Goal: Transaction & Acquisition: Book appointment/travel/reservation

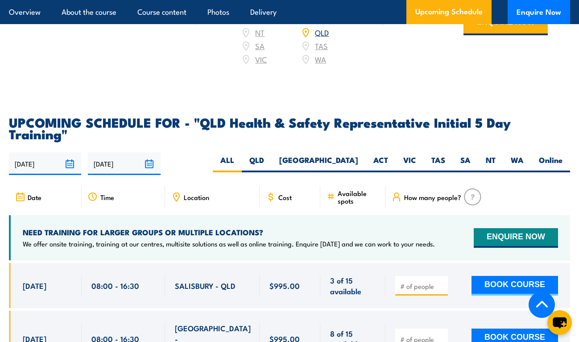
scroll to position [1419, 0]
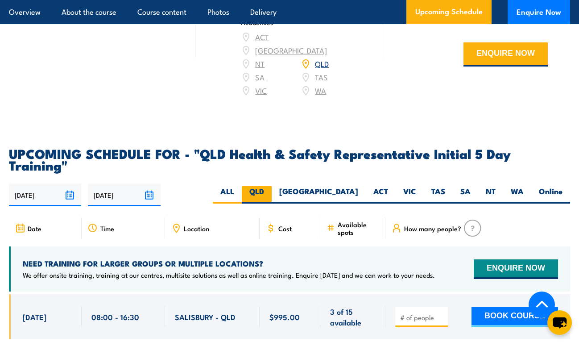
click at [272, 186] on label "QLD" at bounding box center [257, 194] width 30 height 17
click at [270, 186] on input "QLD" at bounding box center [267, 189] width 6 height 6
radio input "true"
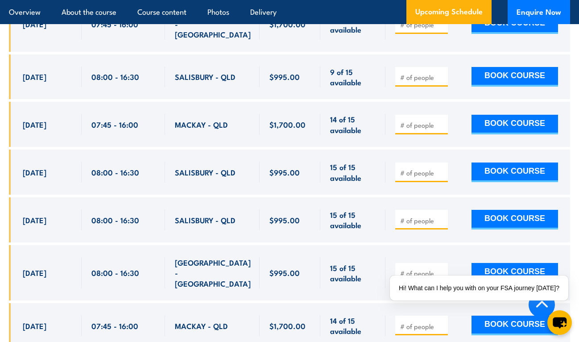
scroll to position [1865, 0]
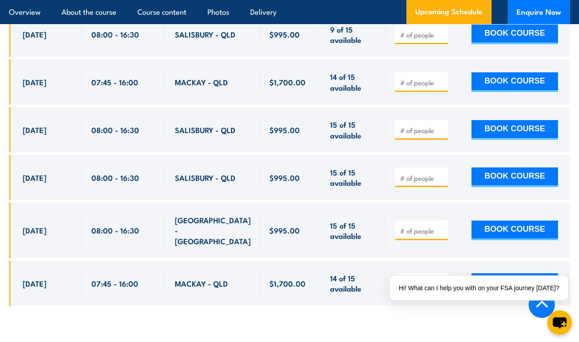
click at [413, 279] on input "number" at bounding box center [422, 283] width 45 height 9
type input "1"
click at [502, 273] on button "BOOK COURSE" at bounding box center [514, 283] width 87 height 20
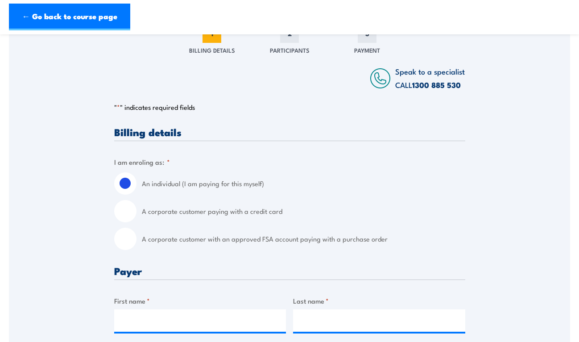
scroll to position [178, 0]
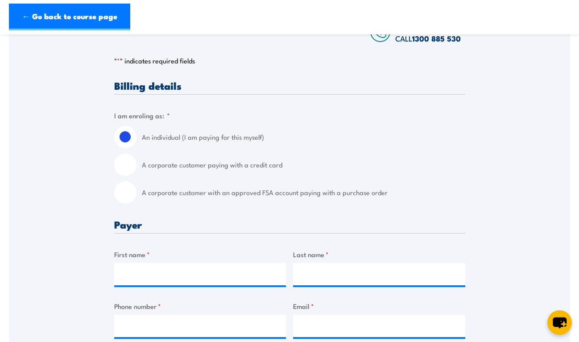
click at [126, 162] on input "A corporate customer paying with a credit card" at bounding box center [125, 164] width 22 height 22
radio input "true"
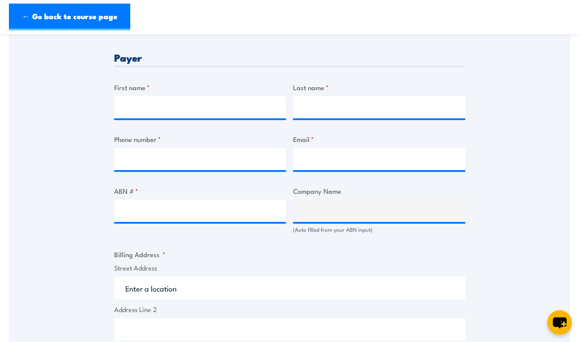
scroll to position [401, 0]
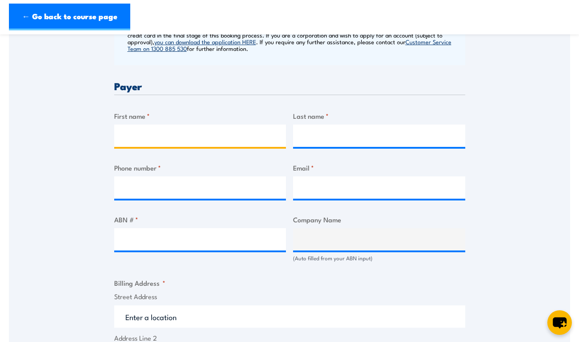
click at [219, 131] on input "First name *" at bounding box center [200, 135] width 172 height 22
type input "Phil"
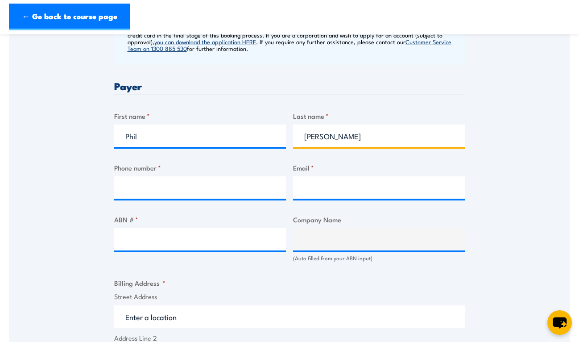
type input "[PERSON_NAME]"
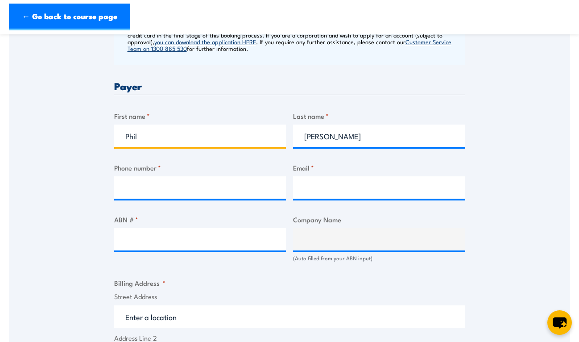
drag, startPoint x: 202, startPoint y: 131, endPoint x: 103, endPoint y: 119, distance: 99.2
type input "[PERSON_NAME]"
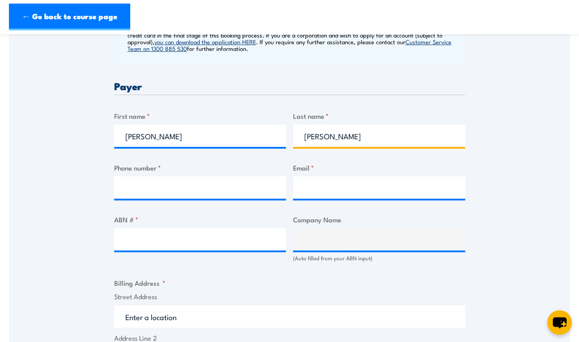
type input "[PERSON_NAME]"
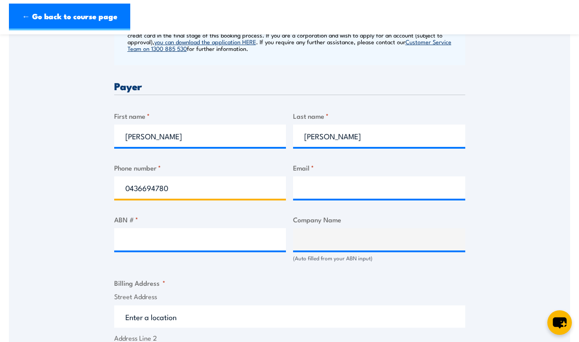
type input "0436694780"
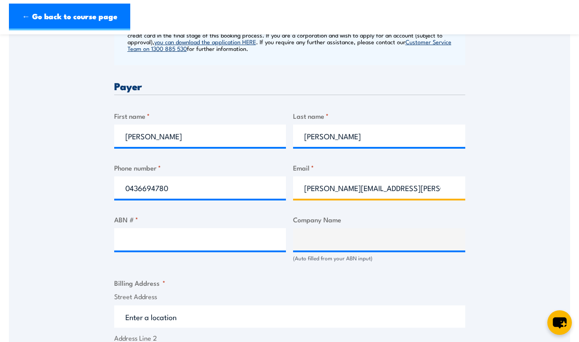
type input "[PERSON_NAME][EMAIL_ADDRESS][PERSON_NAME][DOMAIN_NAME]"
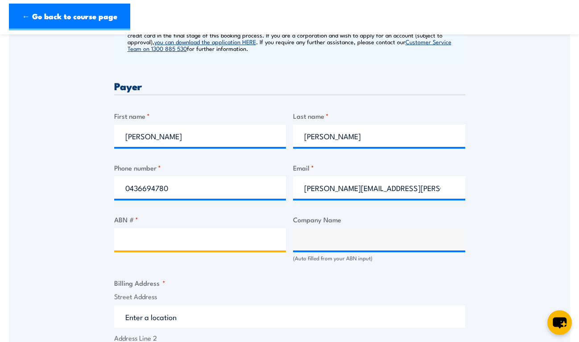
click at [155, 242] on input "ABN # *" at bounding box center [200, 239] width 172 height 22
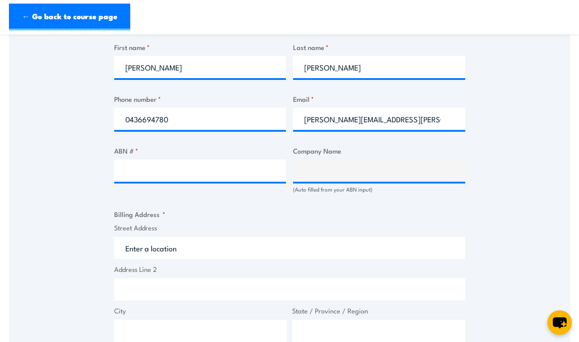
scroll to position [491, 0]
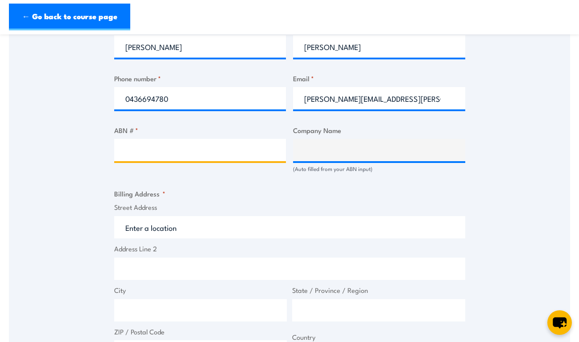
click at [143, 153] on input "ABN # *" at bounding box center [200, 150] width 172 height 22
click at [208, 153] on input "ABN # *" at bounding box center [200, 150] width 172 height 22
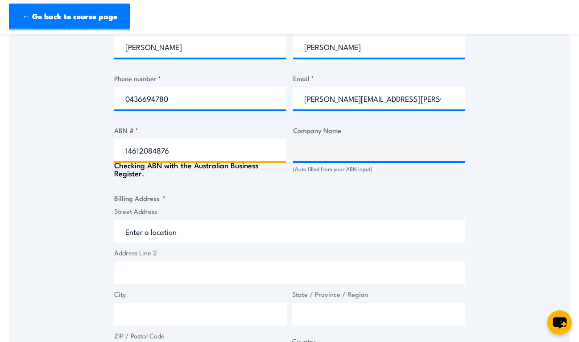
type input "14612084876"
type input "CMW GEOSCIENCES (EAST COAST) PTY LTD"
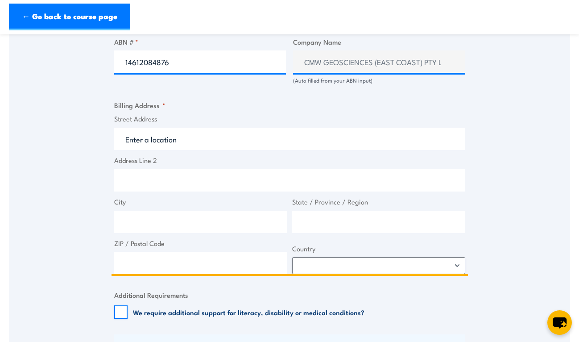
scroll to position [580, 0]
click at [214, 135] on input "Street Address" at bounding box center [289, 138] width 351 height 22
click at [205, 142] on input "Street Address" at bounding box center [289, 138] width 351 height 22
click at [200, 132] on input "Street Address" at bounding box center [289, 138] width 351 height 22
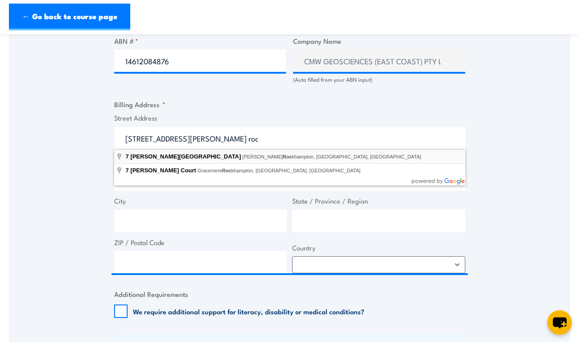
type input "7 Lawson Street, Parkhurst Rockhampton, QLD, Australia"
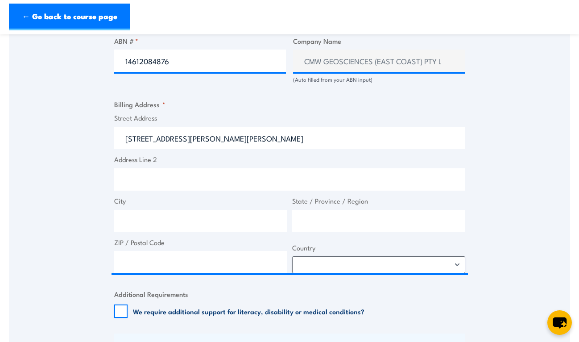
type input "7 Lawson St"
type input "Parkhurst"
type input "Queensland"
type input "4702"
select select "Australia"
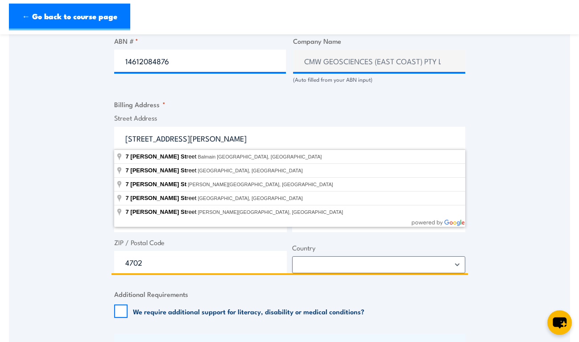
drag, startPoint x: 208, startPoint y: 146, endPoint x: 103, endPoint y: 133, distance: 106.0
click at [103, 133] on div "Speak to a specialist CALL 1300 885 530 CALL 1300 885 530 " * " indicates requi…" at bounding box center [289, 192] width 561 height 1213
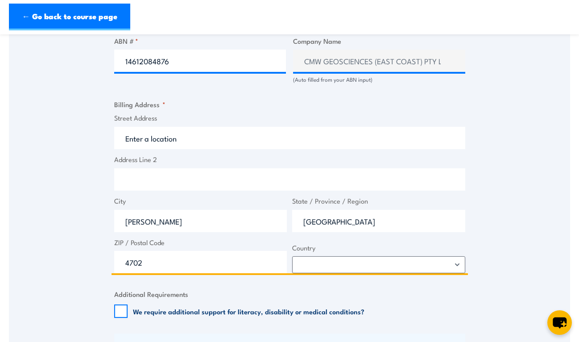
drag, startPoint x: 210, startPoint y: 220, endPoint x: 84, endPoint y: 213, distance: 126.4
click at [84, 213] on div "Speak to a specialist CALL 1300 885 530 CALL 1300 885 530 " * " indicates requi…" at bounding box center [289, 192] width 561 height 1213
drag, startPoint x: 167, startPoint y: 259, endPoint x: 101, endPoint y: 254, distance: 65.8
click at [101, 254] on div "Speak to a specialist CALL 1300 885 530 CALL 1300 885 530 " * " indicates requi…" at bounding box center [289, 192] width 561 height 1213
drag, startPoint x: 352, startPoint y: 225, endPoint x: 289, endPoint y: 219, distance: 62.8
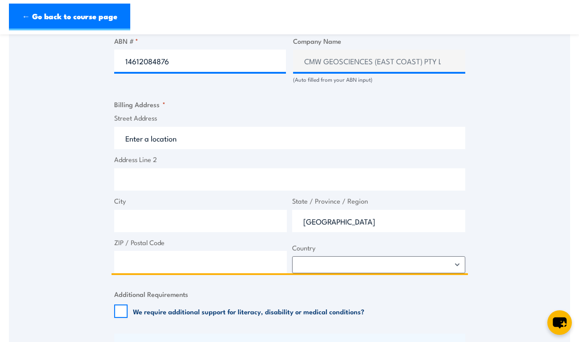
click at [289, 219] on span "State / Province / Region Queensland" at bounding box center [378, 214] width 178 height 36
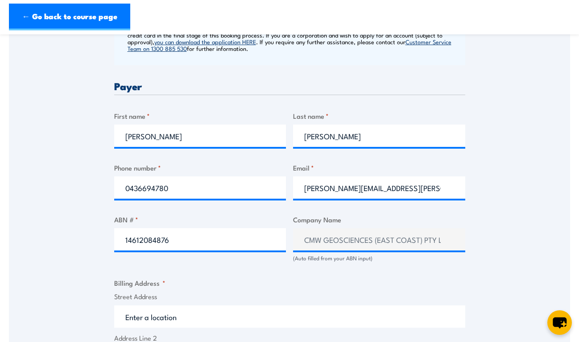
scroll to position [357, 0]
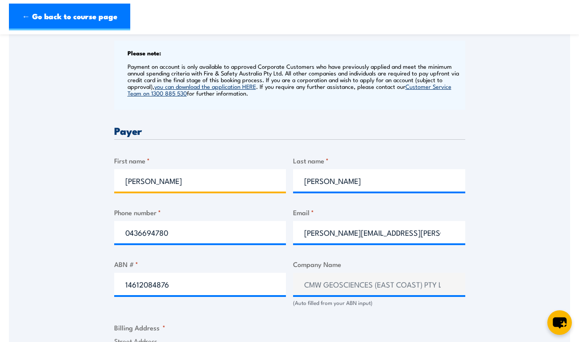
drag, startPoint x: 208, startPoint y: 183, endPoint x: 104, endPoint y: 178, distance: 104.0
type input "Phil"
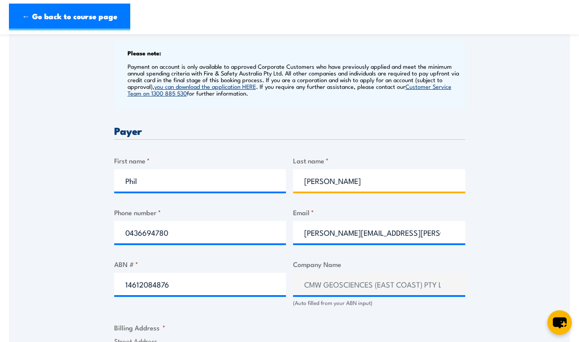
type input "Chapman"
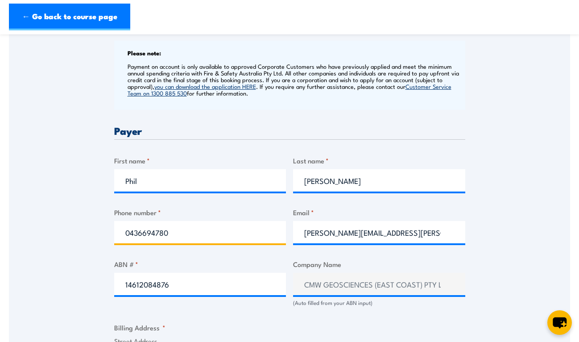
drag, startPoint x: 205, startPoint y: 235, endPoint x: 124, endPoint y: 235, distance: 81.6
click at [124, 235] on input "0436694780" at bounding box center [200, 232] width 172 height 22
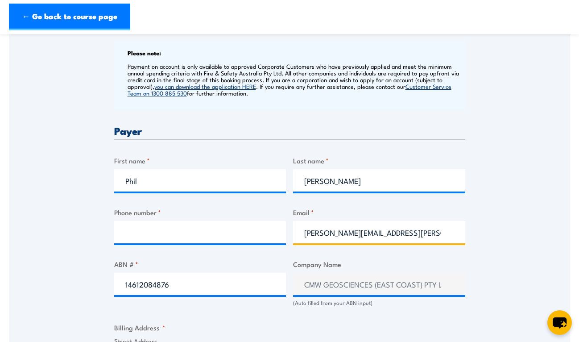
drag, startPoint x: 441, startPoint y: 235, endPoint x: 286, endPoint y: 229, distance: 154.9
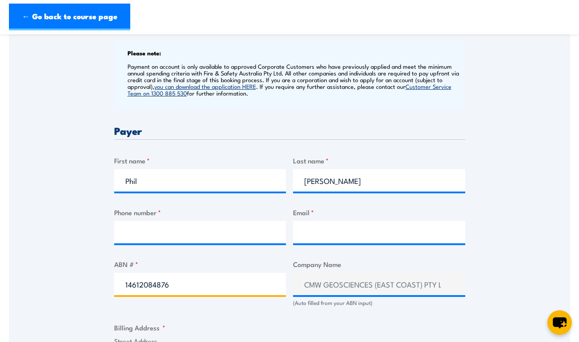
drag, startPoint x: 213, startPoint y: 277, endPoint x: 107, endPoint y: 282, distance: 106.2
click at [260, 285] on input "14612084876" at bounding box center [200, 283] width 172 height 22
drag, startPoint x: 219, startPoint y: 287, endPoint x: 117, endPoint y: 282, distance: 102.2
click at [117, 282] on input "14612084876" at bounding box center [200, 283] width 172 height 22
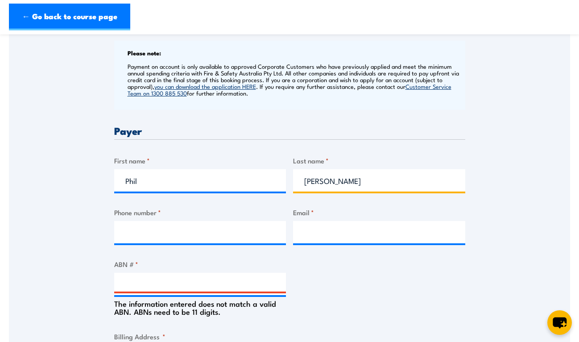
drag, startPoint x: 348, startPoint y: 184, endPoint x: 300, endPoint y: 182, distance: 48.2
click at [300, 182] on input "Chapman" at bounding box center [379, 180] width 172 height 22
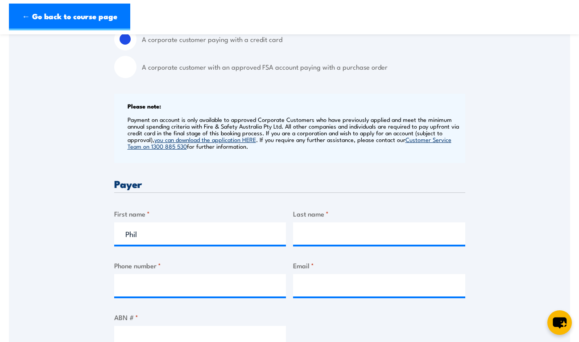
scroll to position [312, 0]
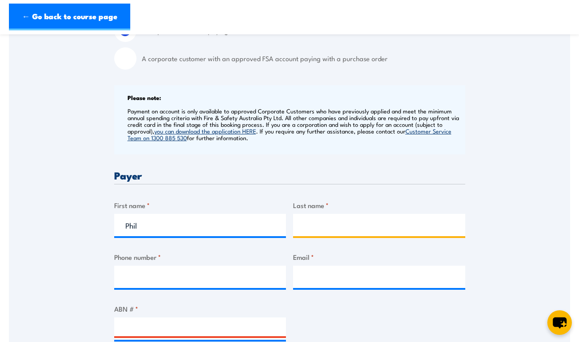
click at [332, 226] on input "Last name *" at bounding box center [379, 225] width 172 height 22
type input "Chapman"
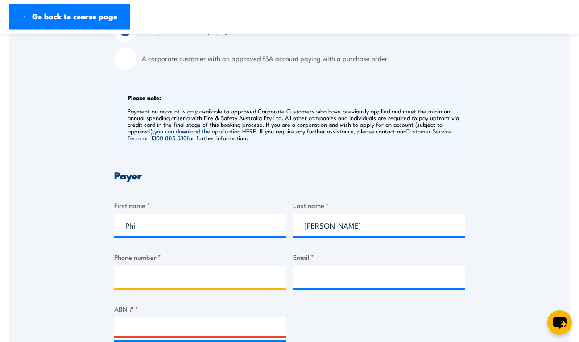
click at [236, 277] on input "Phone number *" at bounding box center [200, 276] width 172 height 22
click at [198, 284] on input "Phone number *" at bounding box center [200, 276] width 172 height 22
type input "0436694780"
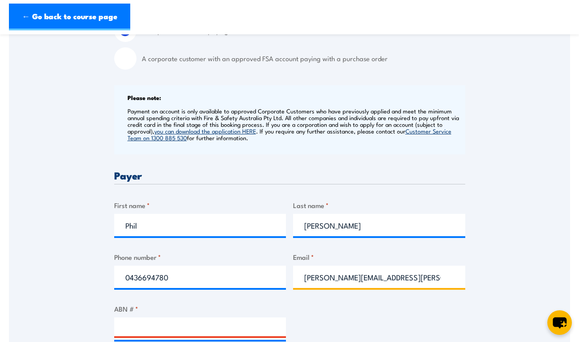
type input "joseph.brittain@cmwgeo.com"
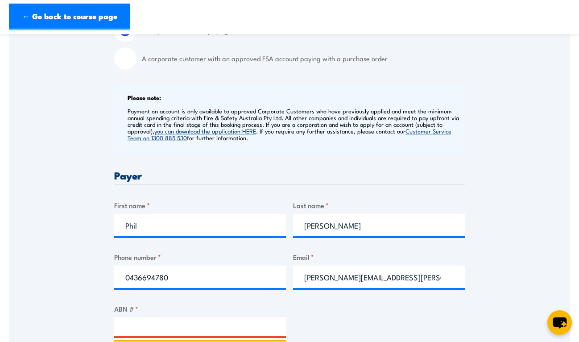
click at [185, 326] on input "ABN # *" at bounding box center [200, 328] width 172 height 22
click at [125, 328] on input "ABN # *" at bounding box center [200, 328] width 172 height 22
paste input "14 612 084 876"
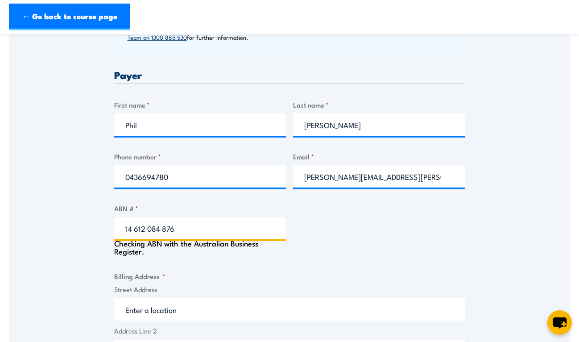
scroll to position [580, 0]
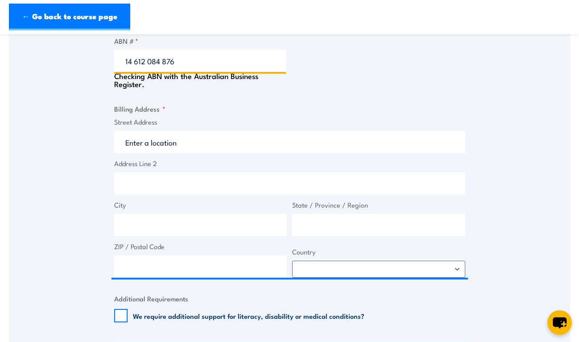
type input "14 612 084 876"
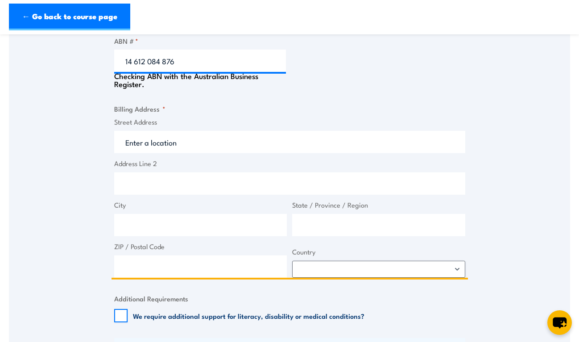
click at [191, 143] on input "Street Address" at bounding box center [289, 142] width 351 height 22
type input "CMW GEOSCIENCES (EAST COAST) PTY LTD"
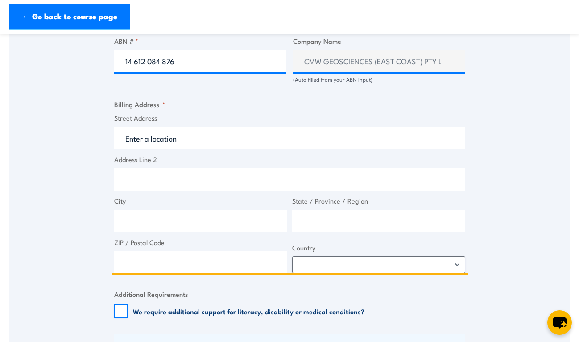
click at [227, 178] on input "Address Line 2" at bounding box center [289, 179] width 351 height 22
click at [201, 136] on input "Street Address" at bounding box center [289, 138] width 351 height 22
click at [160, 140] on input "Street Address" at bounding box center [289, 138] width 351 height 22
paste input "2/4 Progress Drive Paget QLD 4740"
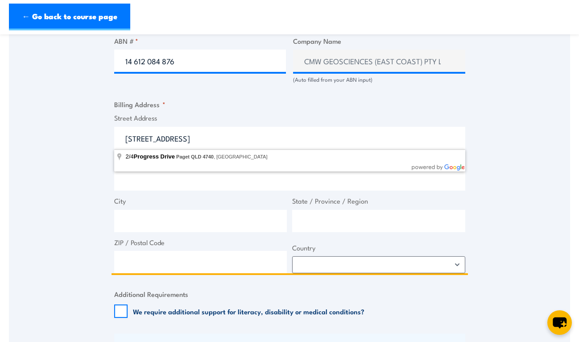
drag, startPoint x: 266, startPoint y: 140, endPoint x: 190, endPoint y: 136, distance: 76.8
click at [190, 136] on input "2/4 Progress Drive Paget QLD 4740" at bounding box center [289, 138] width 351 height 22
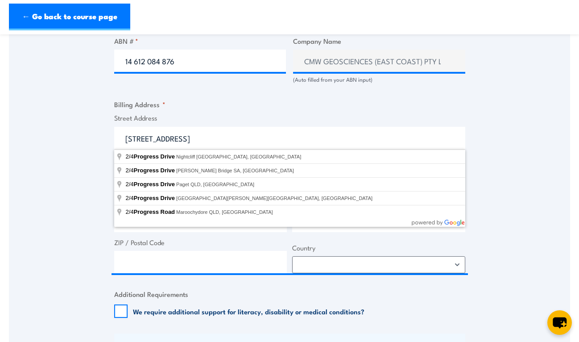
click at [329, 118] on label "Street Address" at bounding box center [289, 118] width 351 height 10
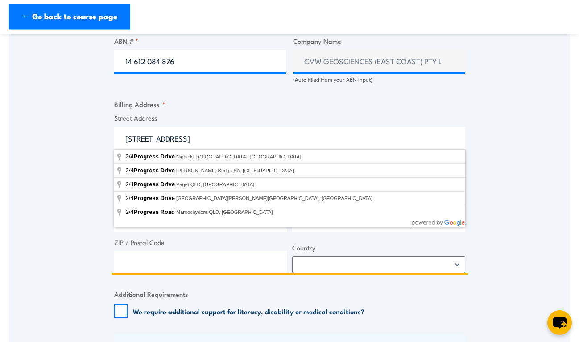
click at [329, 127] on input "2/4 Progress Drive" at bounding box center [289, 138] width 351 height 22
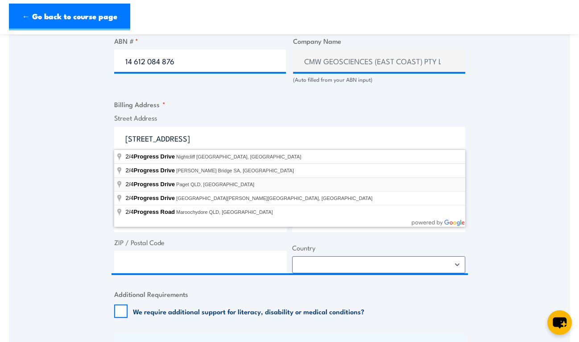
type input "2/4 Progress Drive, Paget QLD, Australia"
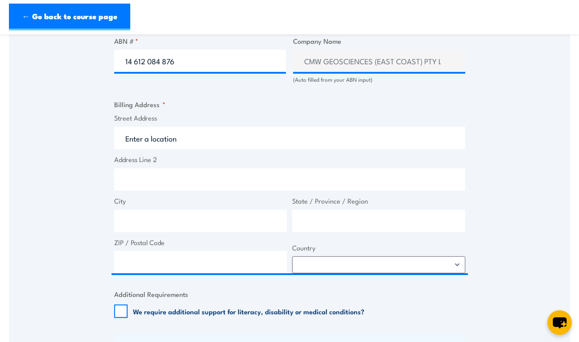
type input "4 Progress Dr"
type input "Paget"
type input "Queensland"
type input "4740"
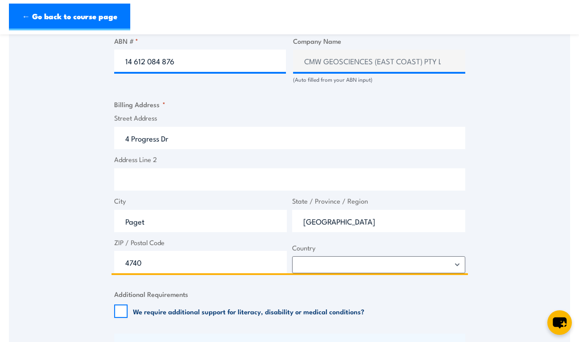
click at [122, 141] on input "4 Progress Dr" at bounding box center [289, 138] width 351 height 22
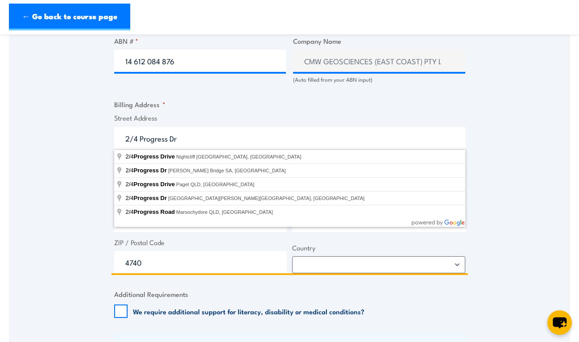
type input "2/4 Progress Dr"
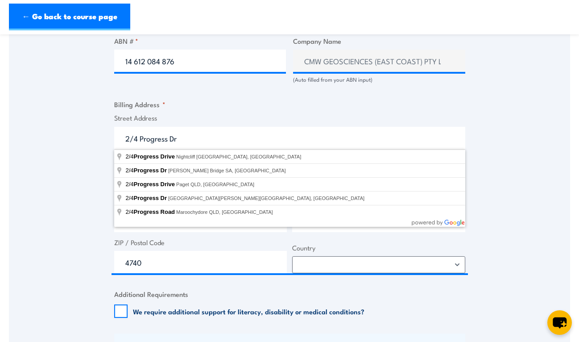
click at [251, 124] on span "Street Address 2/4 Progress Dr" at bounding box center [289, 131] width 356 height 36
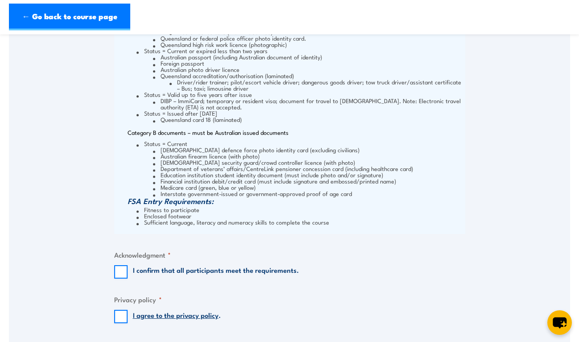
scroll to position [1070, 0]
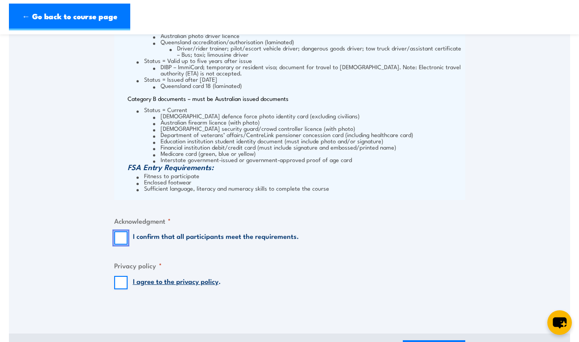
click at [120, 235] on input "I confirm that all participants meet the requirements." at bounding box center [120, 237] width 13 height 13
checkbox input "true"
click at [126, 283] on input "I agree to the privacy policy ." at bounding box center [120, 282] width 13 height 13
checkbox input "true"
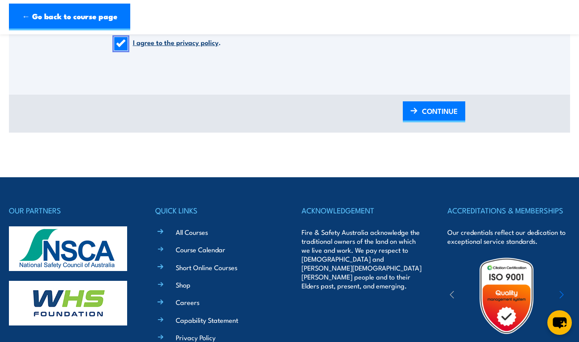
scroll to position [1293, 0]
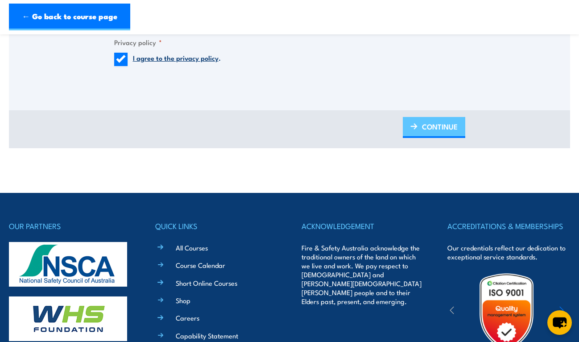
click at [421, 128] on link "CONTINUE" at bounding box center [434, 127] width 62 height 21
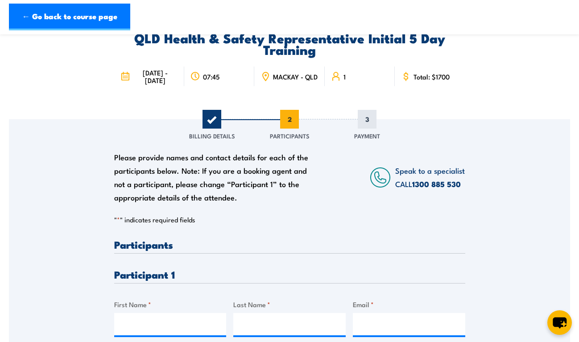
scroll to position [178, 0]
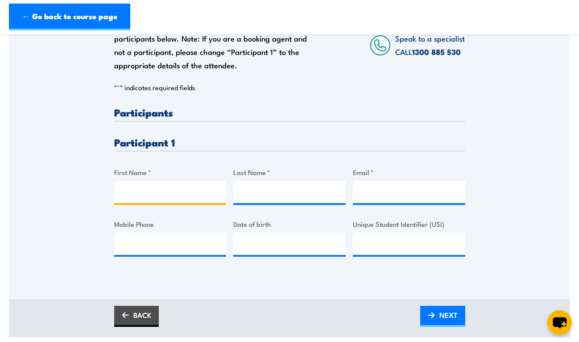
click at [202, 196] on input "First Name *" at bounding box center [170, 192] width 112 height 22
type input "Joseph"
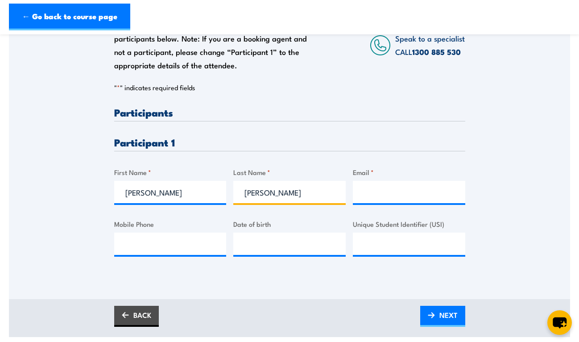
type input "Brittain"
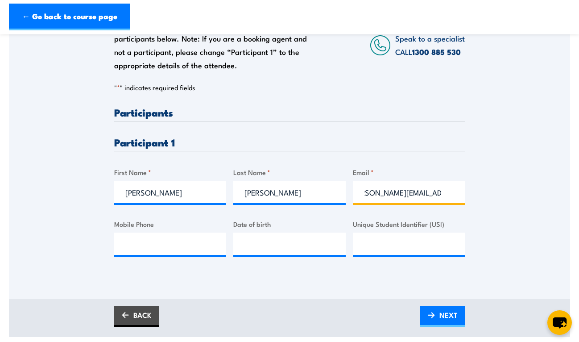
scroll to position [0, 21]
type input "joseph.brittain@cmwgeo.com"
click at [178, 239] on input "Mobile Phone" at bounding box center [170, 243] width 112 height 22
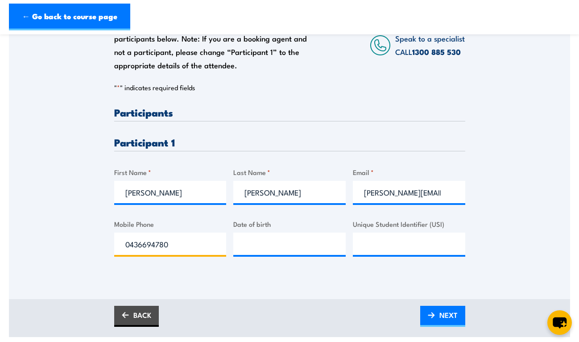
type input "0436694780"
type input "__/__/____"
click at [378, 238] on input "Unique Student Identifier (USI)" at bounding box center [409, 243] width 112 height 22
paste input "T7UJ7NKHQ8"
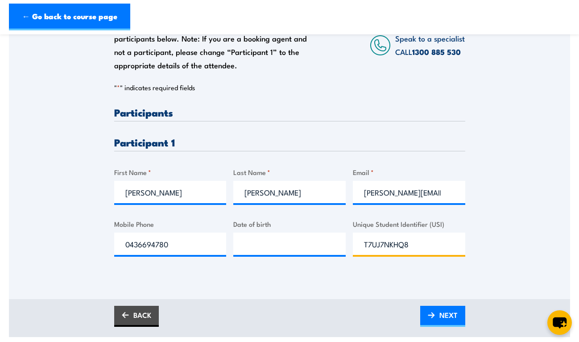
type input "T7UJ7NKHQ8"
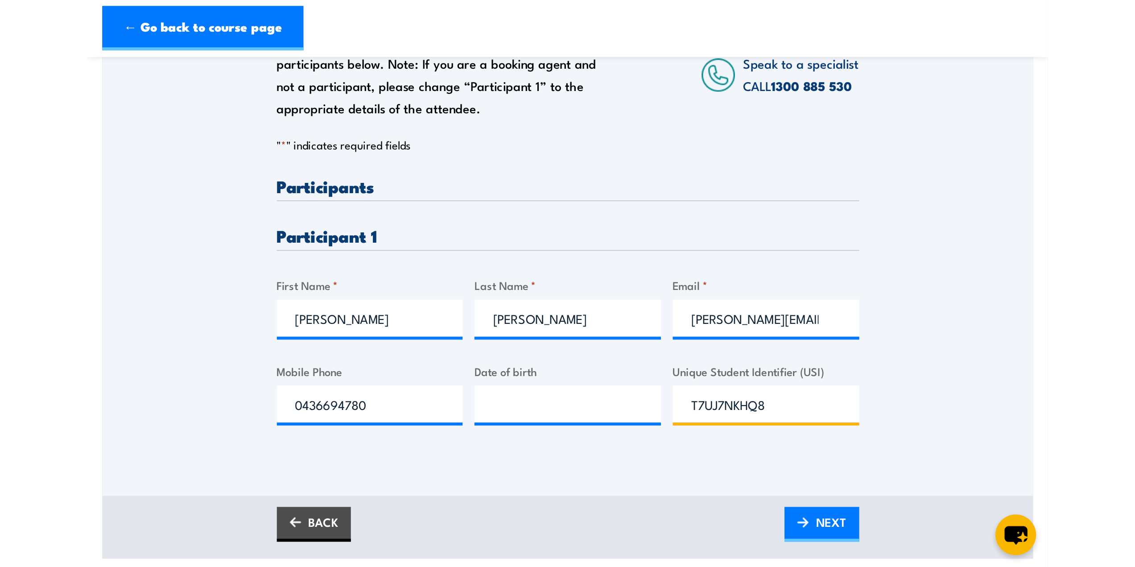
scroll to position [180, 0]
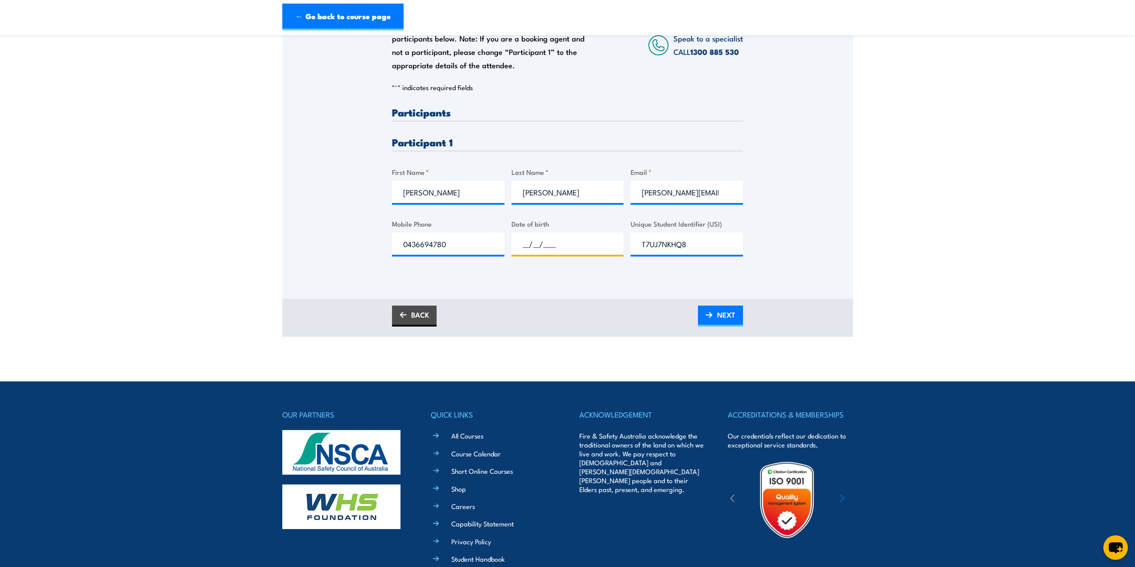
click at [532, 243] on input "__/__/____" at bounding box center [568, 243] width 112 height 22
type input "18/01/1995"
click at [578, 316] on span "NEXT" at bounding box center [726, 315] width 18 height 24
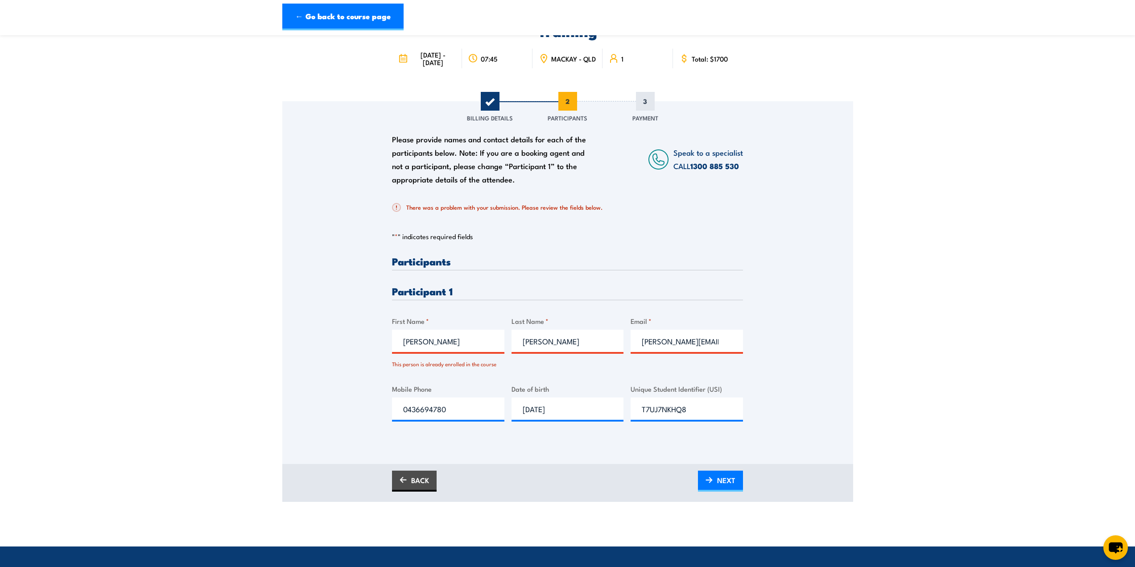
scroll to position [89, 0]
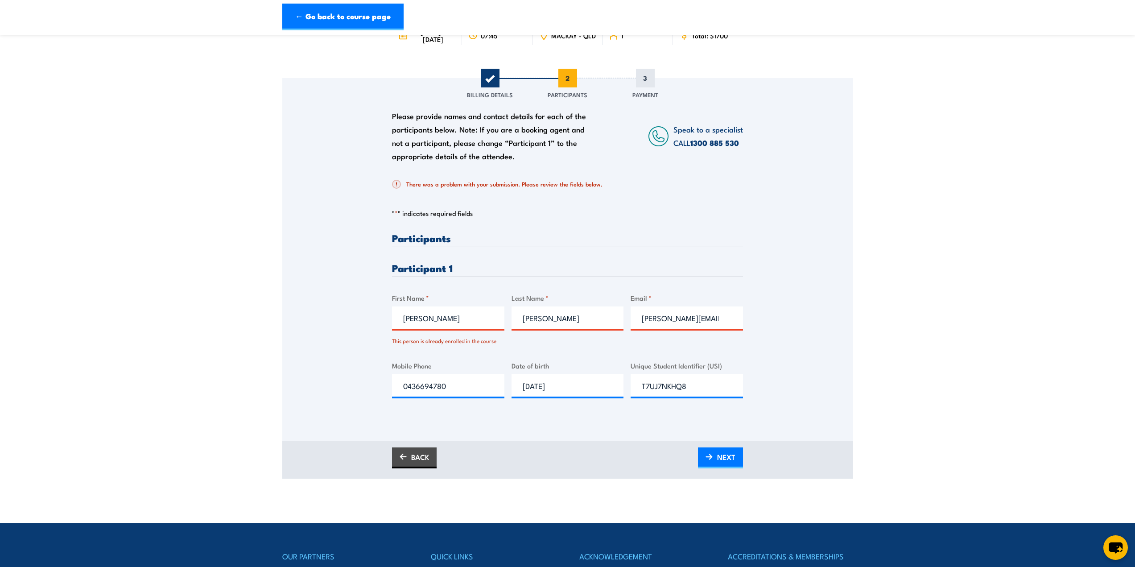
click at [484, 326] on input "Joseph" at bounding box center [448, 317] width 112 height 22
click at [461, 324] on input "Joseph" at bounding box center [448, 317] width 112 height 22
click at [578, 334] on span "NEXT" at bounding box center [726, 457] width 18 height 24
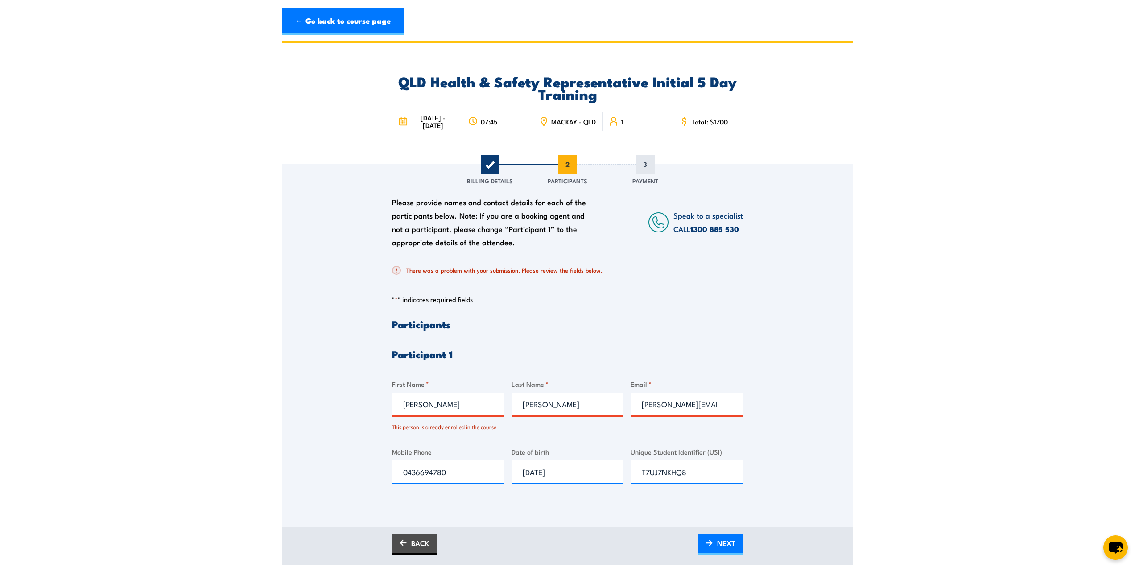
scroll to position [0, 0]
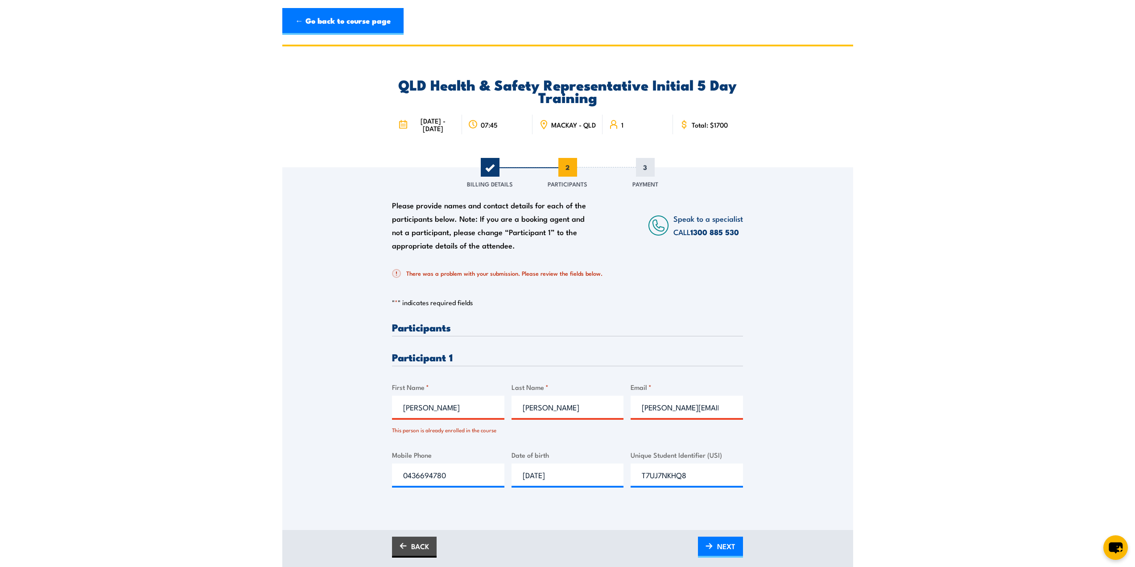
click at [448, 334] on input "Joseph" at bounding box center [448, 407] width 112 height 22
type input "Joe"
click at [578, 334] on link "NEXT" at bounding box center [720, 546] width 45 height 21
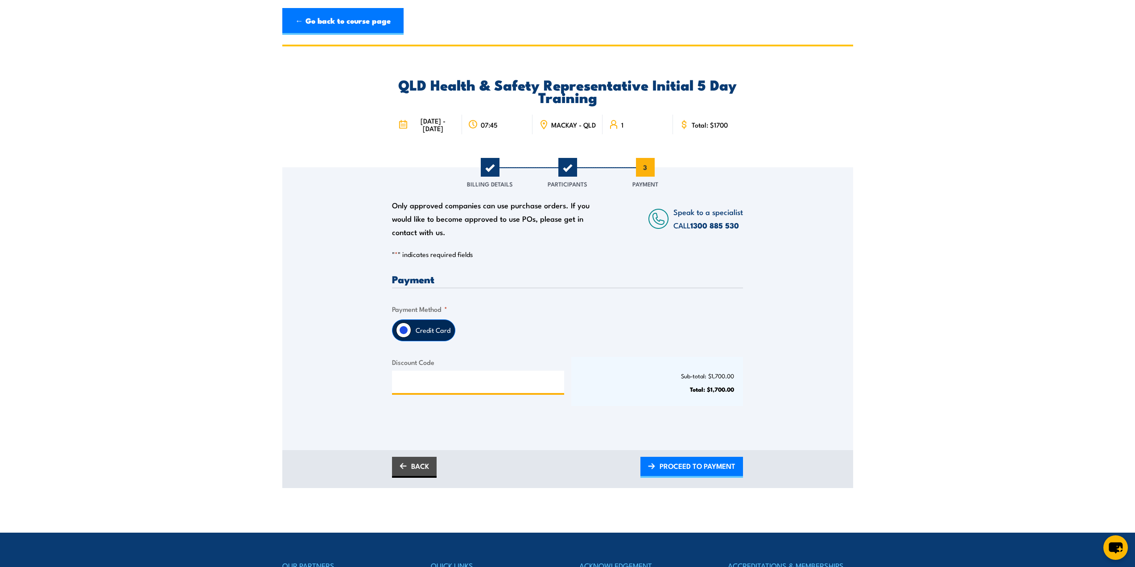
click at [428, 334] on input "Discount Code" at bounding box center [478, 382] width 172 height 22
click at [425, 332] on label "Credit Card" at bounding box center [433, 330] width 44 height 21
click at [411, 332] on input "Credit Card" at bounding box center [403, 329] width 15 height 15
click at [408, 328] on input "Credit Card" at bounding box center [403, 329] width 15 height 15
drag, startPoint x: 403, startPoint y: 328, endPoint x: 449, endPoint y: 331, distance: 46.5
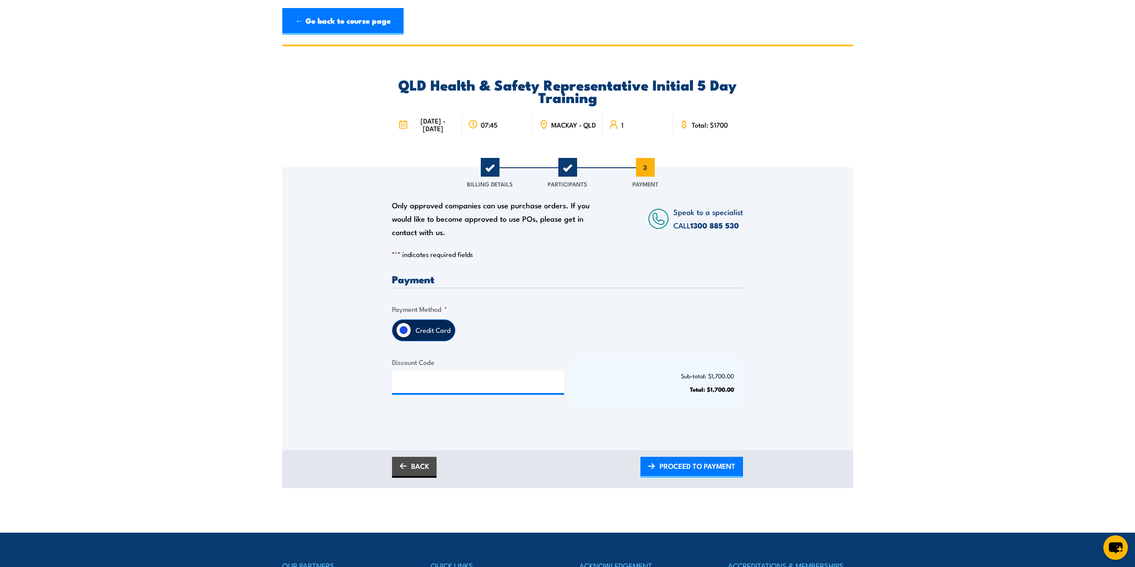
click at [449, 331] on div "Credit Card" at bounding box center [423, 330] width 63 height 22
click at [578, 334] on span "PROCEED TO PAYMENT" at bounding box center [698, 466] width 76 height 24
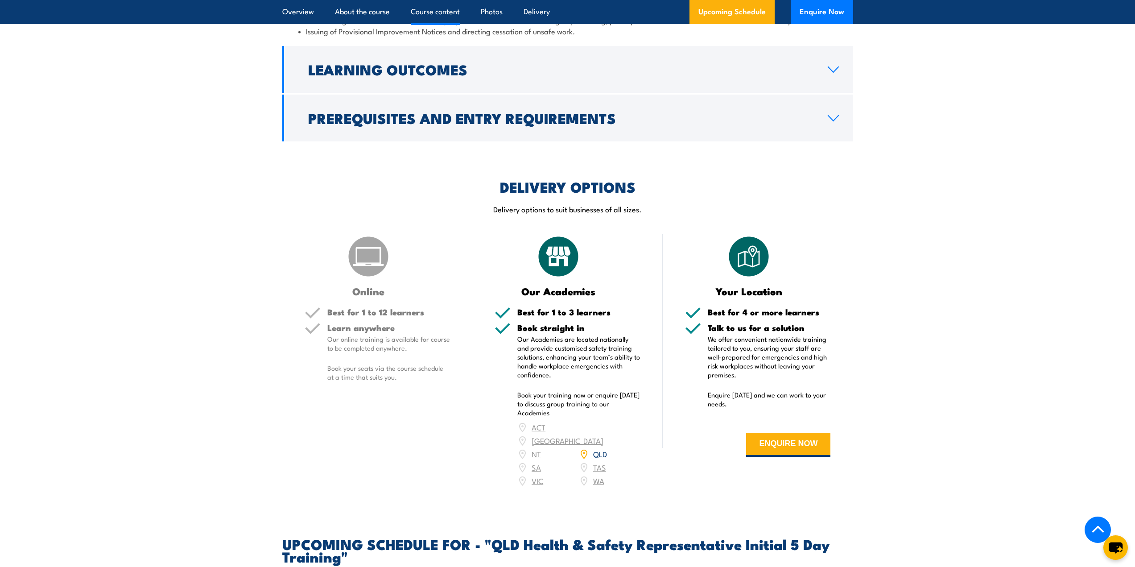
scroll to position [1098, 0]
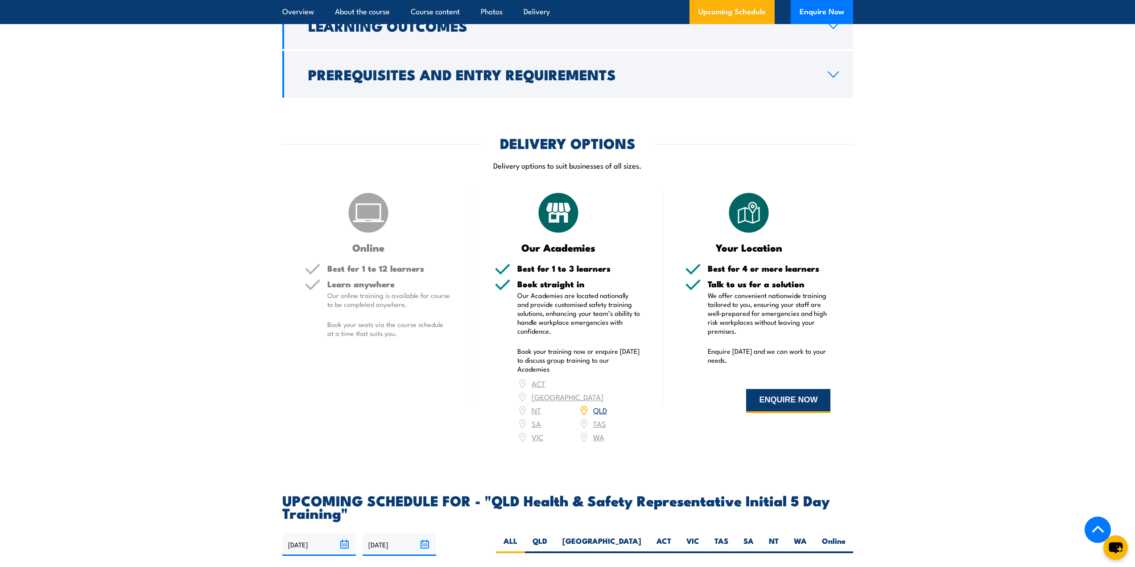
click at [776, 410] on button "ENQUIRE NOW" at bounding box center [788, 401] width 84 height 24
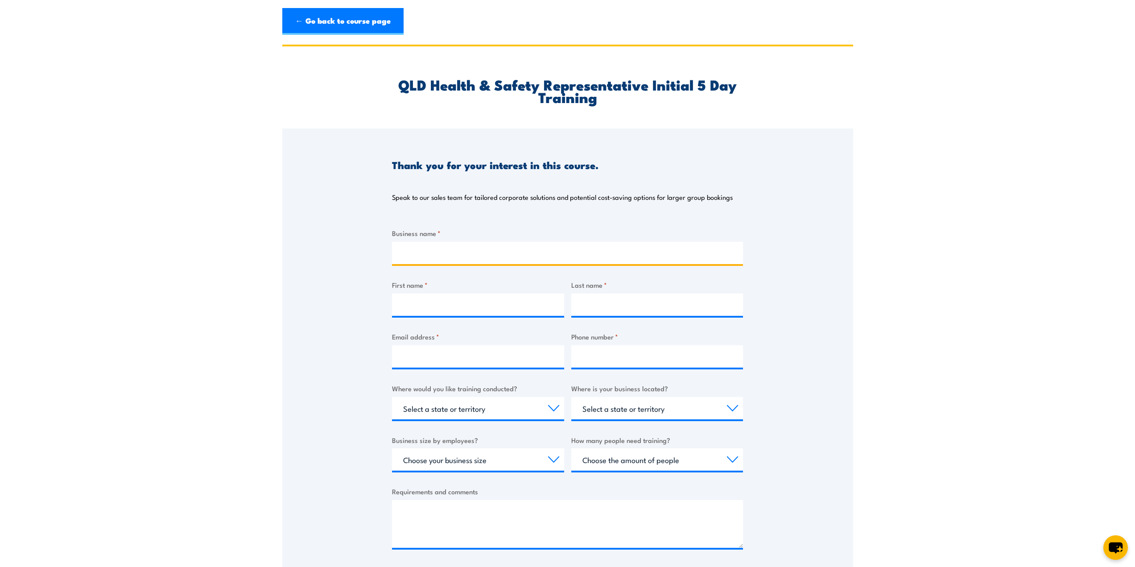
click at [527, 257] on input "Business name *" at bounding box center [567, 253] width 351 height 22
type input "CMW Geosciences"
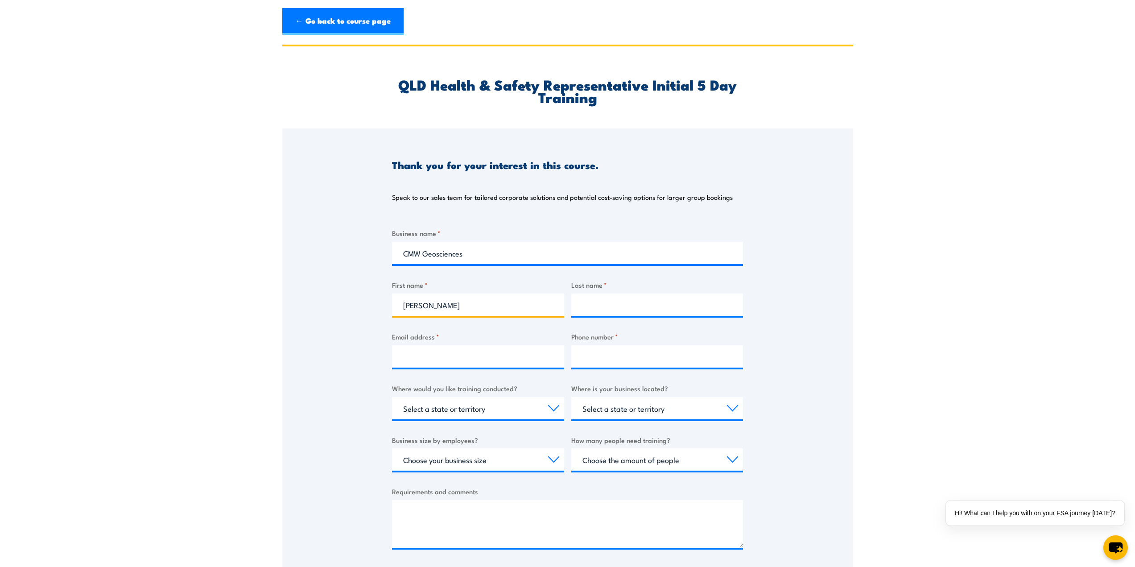
type input "[PERSON_NAME]"
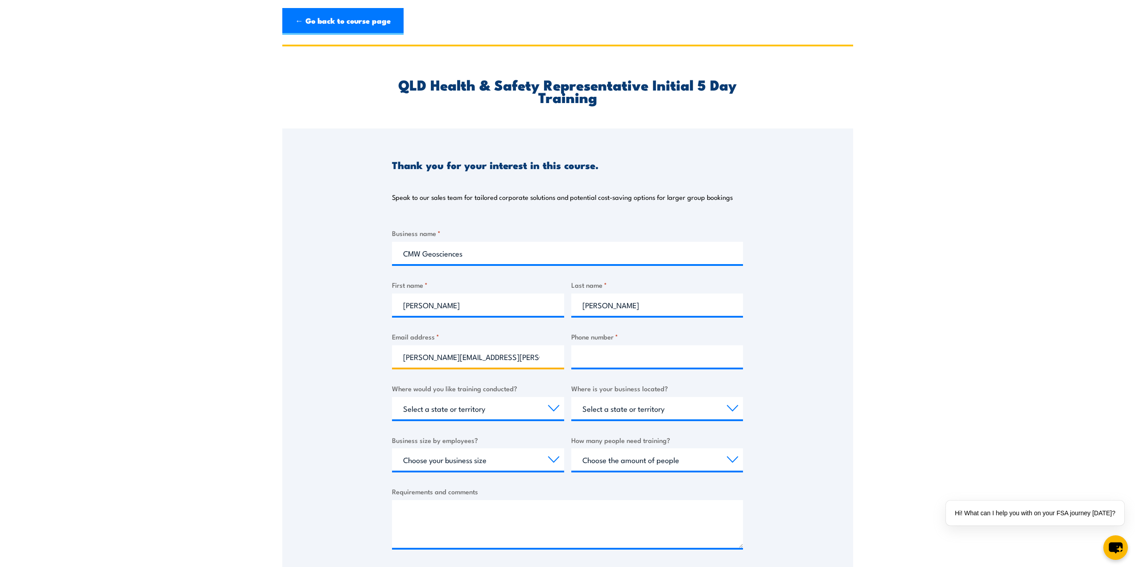
type input "[PERSON_NAME][EMAIL_ADDRESS][PERSON_NAME][DOMAIN_NAME]"
type input "0487870166"
select select "QLD"
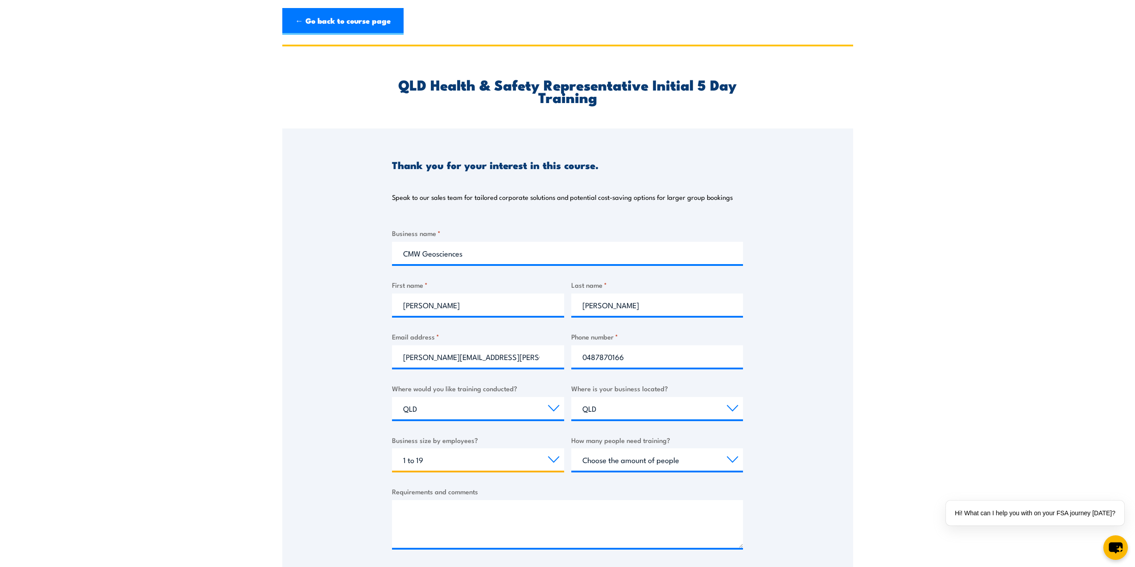
click at [560, 466] on select "Choose your business size 1 to 19 20 to 199 200+" at bounding box center [478, 459] width 172 height 22
select select "20 to 199"
click at [392, 448] on select "Choose your business size 1 to 19 20 to 199 200+" at bounding box center [478, 459] width 172 height 22
click at [620, 462] on select "Choose the amount of people 1 to 4 5 to 19 20+" at bounding box center [657, 459] width 172 height 22
select select "1 to 4"
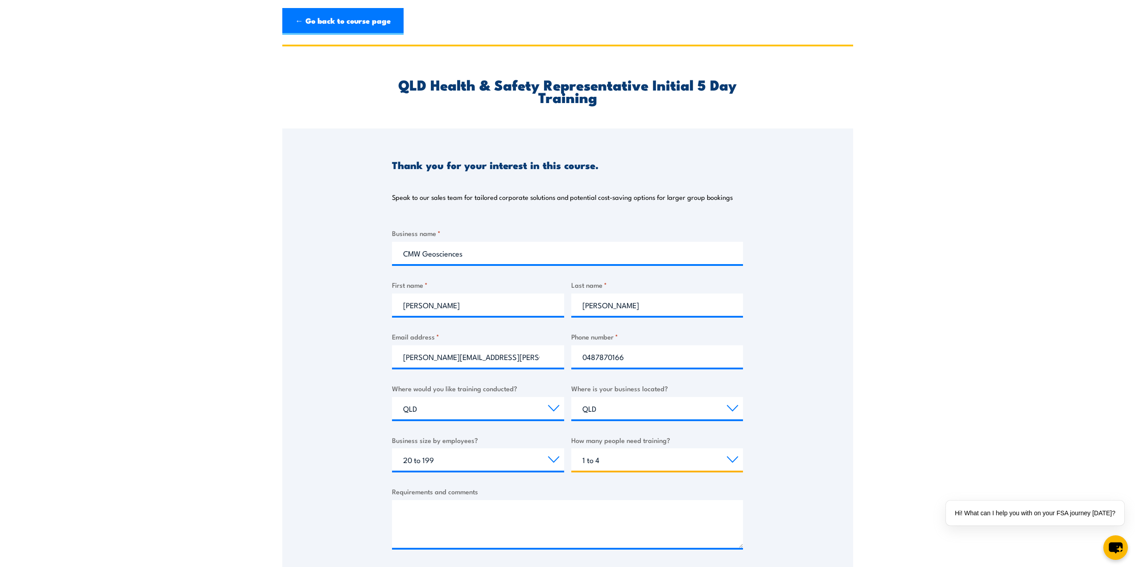
click at [571, 448] on select "Choose the amount of people 1 to 4 5 to 19 20+" at bounding box center [657, 459] width 172 height 22
click at [586, 513] on textarea "Requirements and comments" at bounding box center [567, 524] width 351 height 48
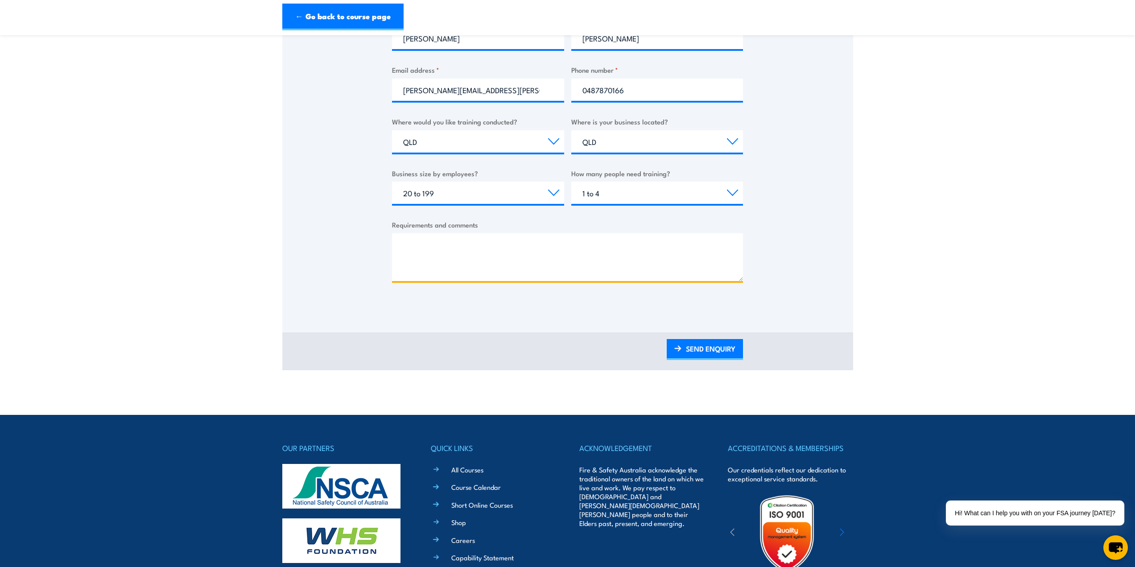
scroll to position [268, 0]
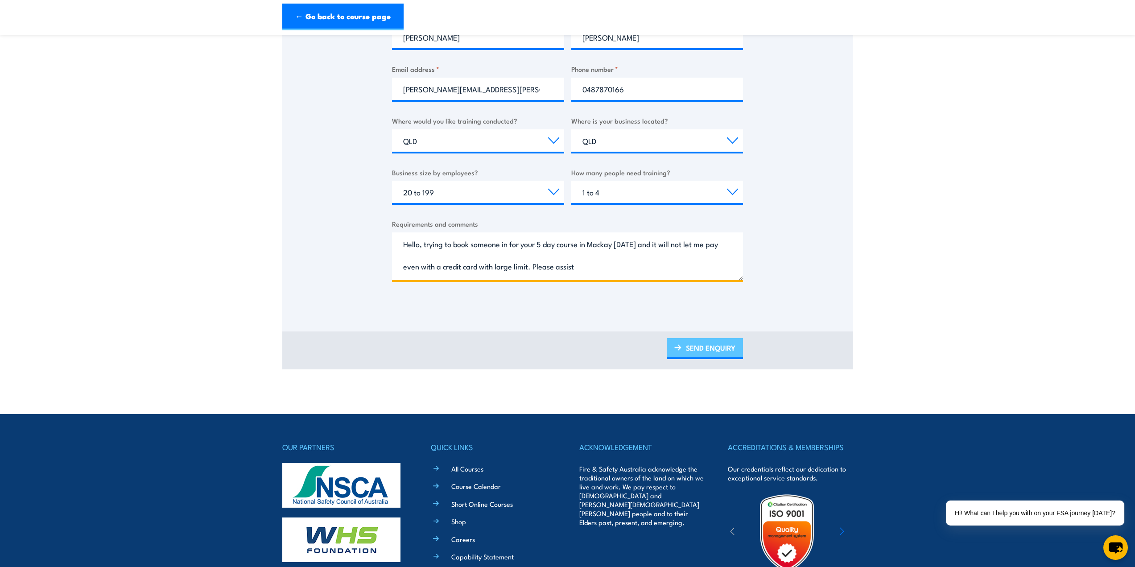
type textarea "Hello, trying to book someone in for your 5 day course in Mackay [DATE] and it …"
click at [707, 352] on link "SEND ENQUIRY" at bounding box center [705, 348] width 76 height 21
click at [695, 351] on link "SEND ENQUIRY" at bounding box center [705, 348] width 76 height 21
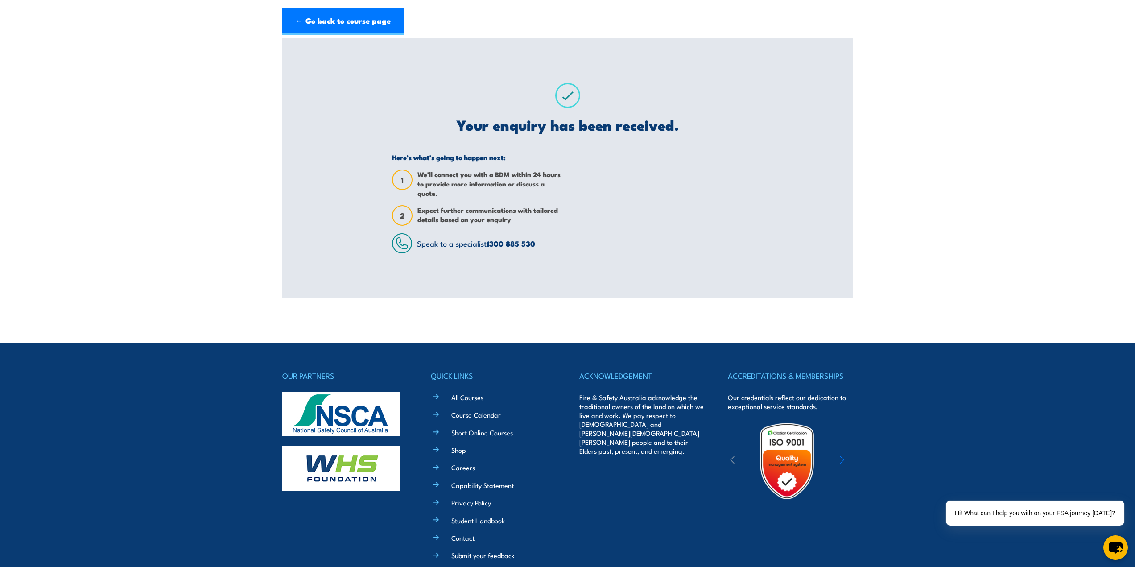
scroll to position [0, 0]
